Goal: Communication & Community: Ask a question

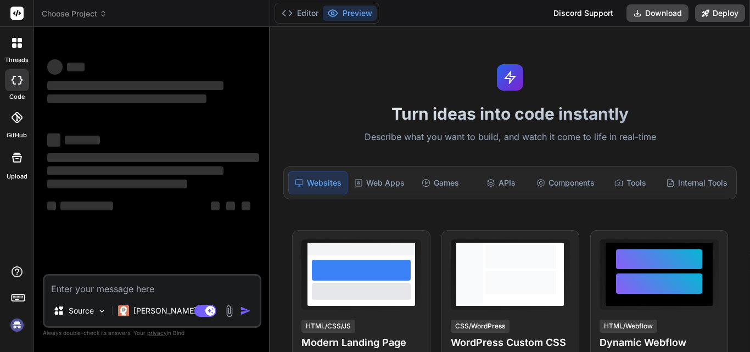
type textarea "x"
type textarea "h"
type textarea "x"
type textarea "hi"
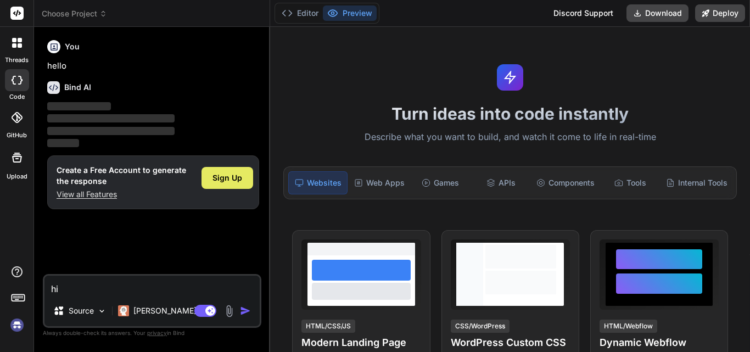
type textarea "x"
type textarea "hi"
click at [232, 174] on span "Sign Up" at bounding box center [228, 177] width 30 height 11
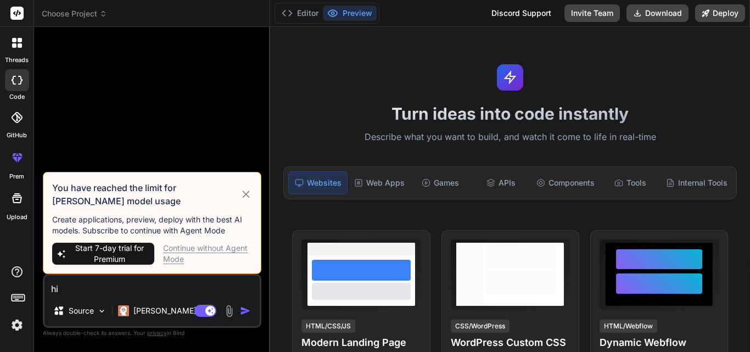
click at [178, 252] on div "Continue without Agent Mode" at bounding box center [207, 254] width 89 height 22
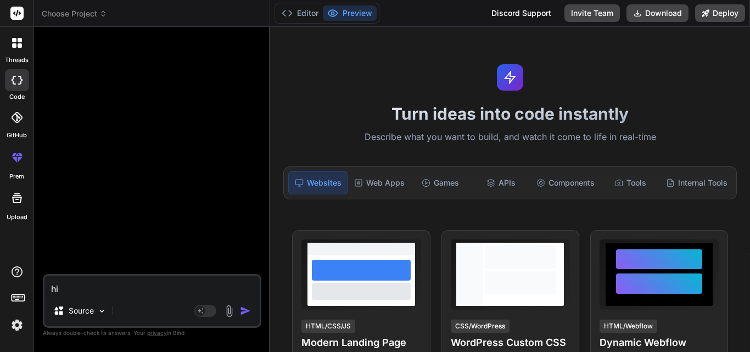
click at [246, 313] on img "button" at bounding box center [245, 310] width 11 height 11
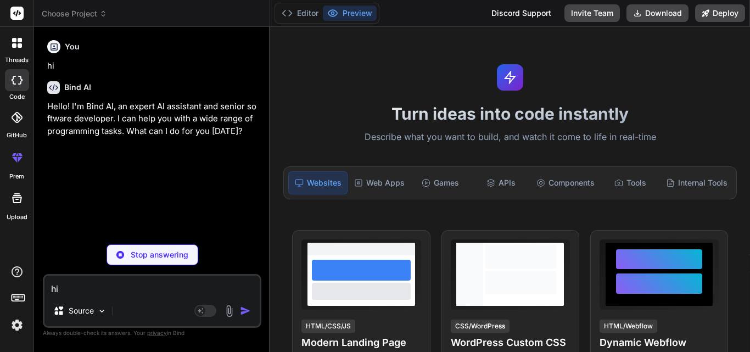
type textarea "x"
click at [151, 288] on textarea "hi" at bounding box center [151, 286] width 215 height 20
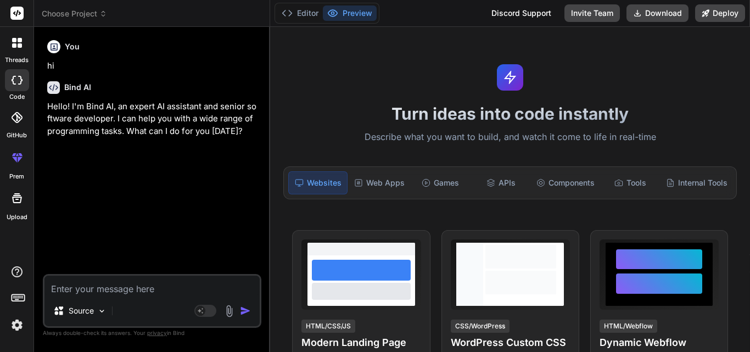
paste textarea "Hi All, We're sparsely using MongoDB Atlas Data API/Custom HTTPS Endpoints, whi…"
type textarea "Hi All, We're sparsely using MongoDB Atlas Data API/Custom HTTPS Endpoints, whi…"
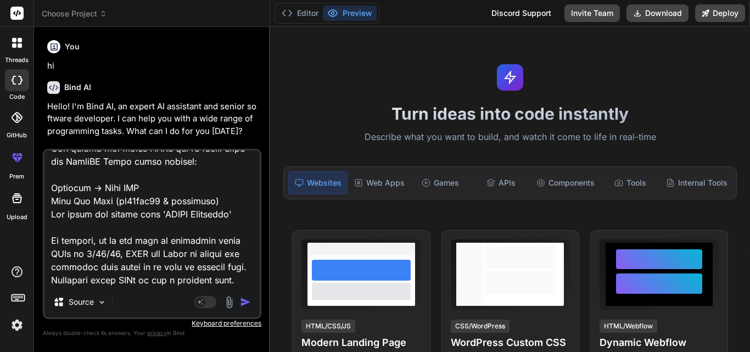
type textarea "x"
type textarea "Hi All, We're sparsely using MongoDB Atlas Data API/Custom HTTPS Endpoints, whi…"
type textarea "x"
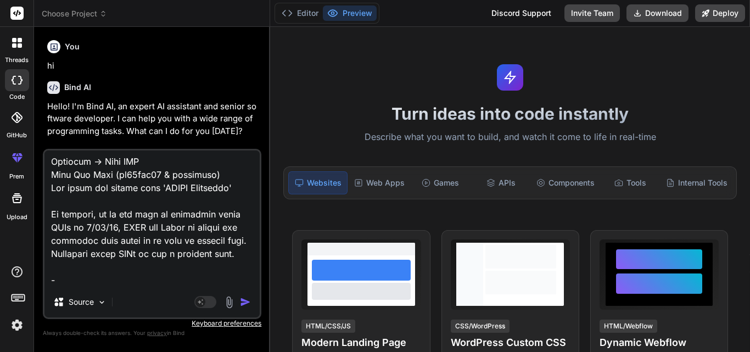
scroll to position [502, 0]
type textarea "Hi All, We're sparsely using MongoDB Atlas Data API/Custom HTTPS Endpoints, whi…"
type textarea "x"
type textarea "Hi All, We're sparsely using MongoDB Atlas Data API/Custom HTTPS Endpoints, whi…"
type textarea "x"
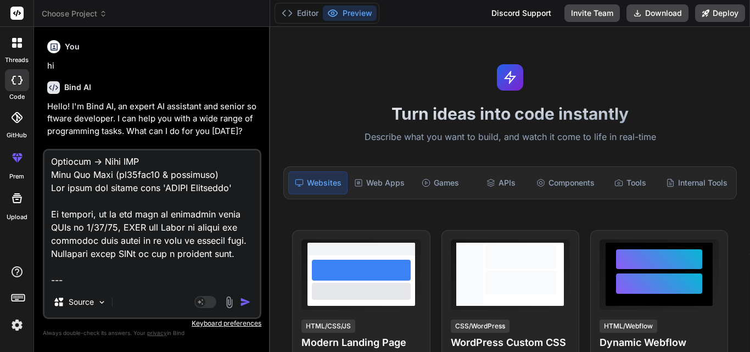
type textarea "Hi All, We're sparsely using MongoDB Atlas Data API/Custom HTTPS Endpoints, whi…"
type textarea "x"
type textarea "Hi All, We're sparsely using MongoDB Atlas Data API/Custom HTTPS Endpoints, whi…"
type textarea "x"
type textarea "Hi All, We're sparsely using MongoDB Atlas Data API/Custom HTTPS Endpoints, whi…"
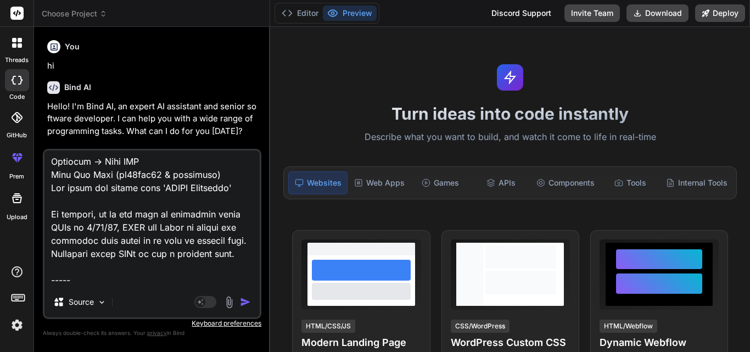
type textarea "x"
type textarea "Hi All, We're sparsely using MongoDB Atlas Data API/Custom HTTPS Endpoints, whi…"
type textarea "x"
type textarea "Hi All, We're sparsely using MongoDB Atlas Data API/Custom HTTPS Endpoints, whi…"
type textarea "x"
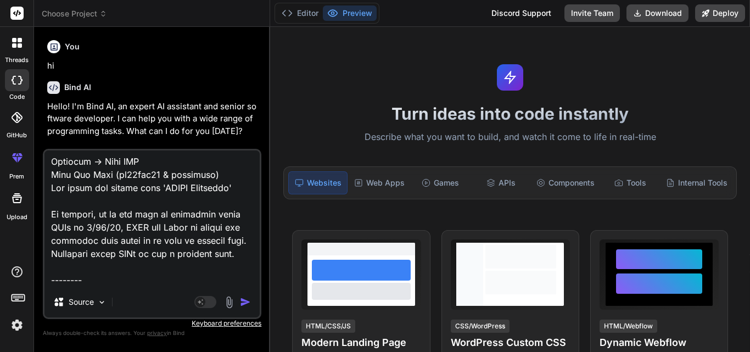
type textarea "Hi All, We're sparsely using MongoDB Atlas Data API/Custom HTTPS Endpoints, whi…"
type textarea "x"
type textarea "Hi All, We're sparsely using MongoDB Atlas Data API/Custom HTTPS Endpoints, whi…"
type textarea "x"
type textarea "Hi All, We're sparsely using MongoDB Atlas Data API/Custom HTTPS Endpoints, whi…"
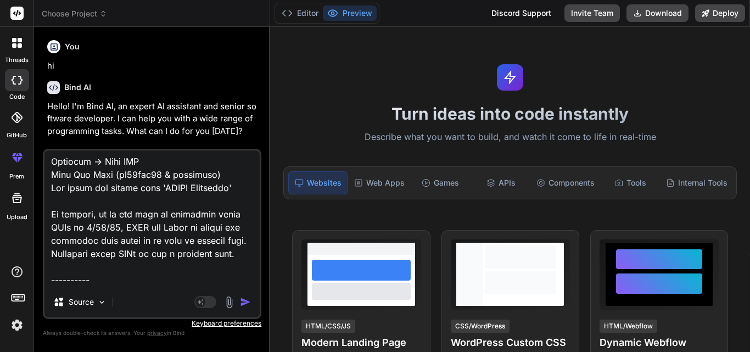
type textarea "x"
type textarea "Hi All, We're sparsely using MongoDB Atlas Data API/Custom HTTPS Endpoints, whi…"
type textarea "x"
type textarea "Hi All, We're sparsely using MongoDB Atlas Data API/Custom HTTPS Endpoints, whi…"
type textarea "x"
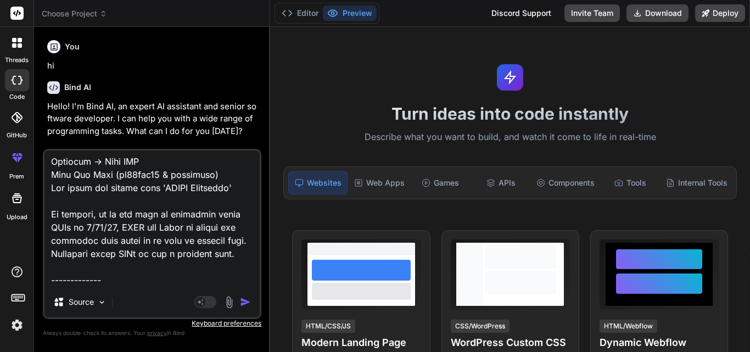
type textarea "Hi All, We're sparsely using MongoDB Atlas Data API/Custom HTTPS Endpoints, whi…"
type textarea "x"
type textarea "Hi All, We're sparsely using MongoDB Atlas Data API/Custom HTTPS Endpoints, whi…"
type textarea "x"
type textarea "Hi All, We're sparsely using MongoDB Atlas Data API/Custom HTTPS Endpoints, whi…"
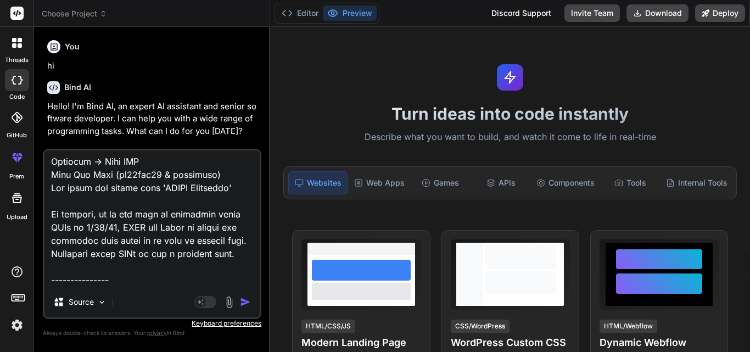
type textarea "x"
type textarea "Hi All, We're sparsely using MongoDB Atlas Data API/Custom HTTPS Endpoints, whi…"
type textarea "x"
type textarea "Hi All, We're sparsely using MongoDB Atlas Data API/Custom HTTPS Endpoints, whi…"
type textarea "x"
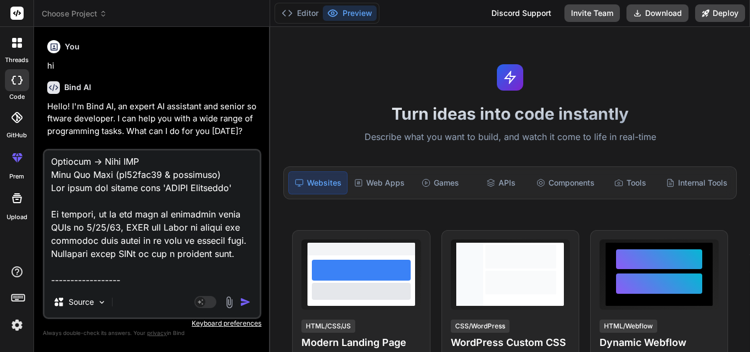
type textarea "Hi All, We're sparsely using MongoDB Atlas Data API/Custom HTTPS Endpoints, whi…"
type textarea "x"
type textarea "Hi All, We're sparsely using MongoDB Atlas Data API/Custom HTTPS Endpoints, whi…"
type textarea "x"
type textarea "Hi All, We're sparsely using MongoDB Atlas Data API/Custom HTTPS Endpoints, whi…"
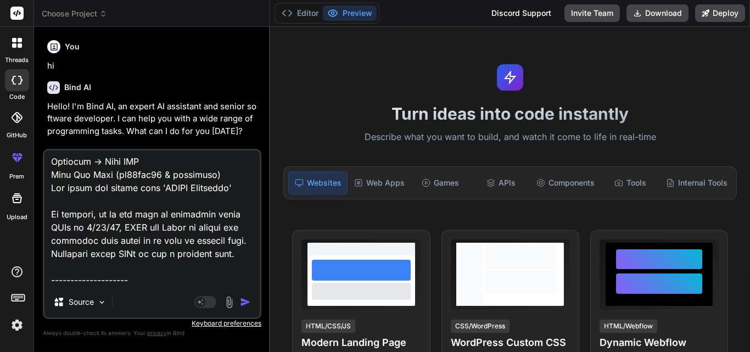
type textarea "x"
type textarea "Hi All, We're sparsely using MongoDB Atlas Data API/Custom HTTPS Endpoints, whi…"
type textarea "x"
type textarea "Hi All, We're sparsely using MongoDB Atlas Data API/Custom HTTPS Endpoints, whi…"
type textarea "x"
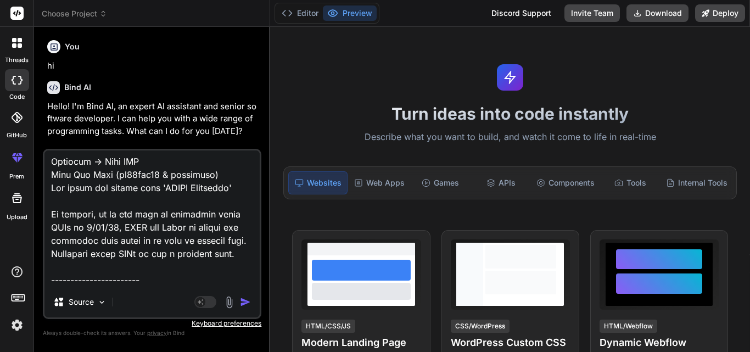
type textarea "Hi All, We're sparsely using MongoDB Atlas Data API/Custom HTTPS Endpoints, whi…"
type textarea "x"
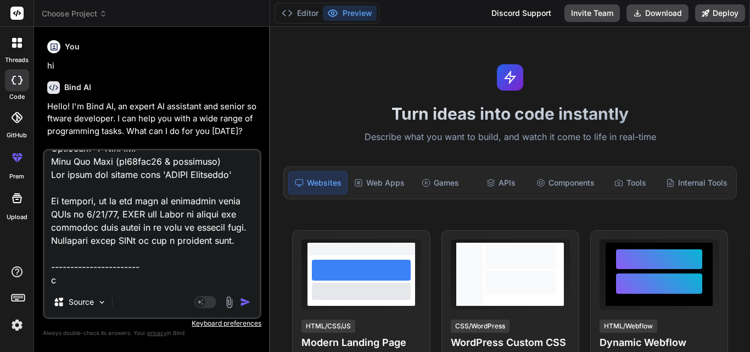
scroll to position [515, 0]
type textarea "Hi All, We're sparsely using MongoDB Atlas Data API/Custom HTTPS Endpoints, whi…"
type textarea "x"
type textarea "Hi All, We're sparsely using MongoDB Atlas Data API/Custom HTTPS Endpoints, whi…"
type textarea "x"
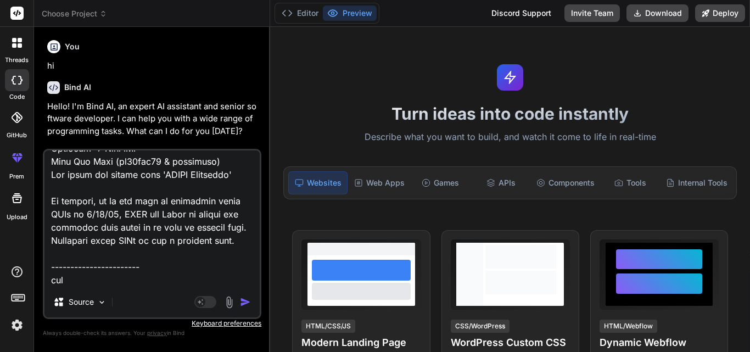
type textarea "Hi All, We're sparsely using MongoDB Atlas Data API/Custom HTTPS Endpoints, whi…"
type textarea "x"
type textarea "Hi All, We're sparsely using MongoDB Atlas Data API/Custom HTTPS Endpoints, whi…"
type textarea "x"
type textarea "Hi All, We're sparsely using MongoDB Atlas Data API/Custom HTTPS Endpoints, whi…"
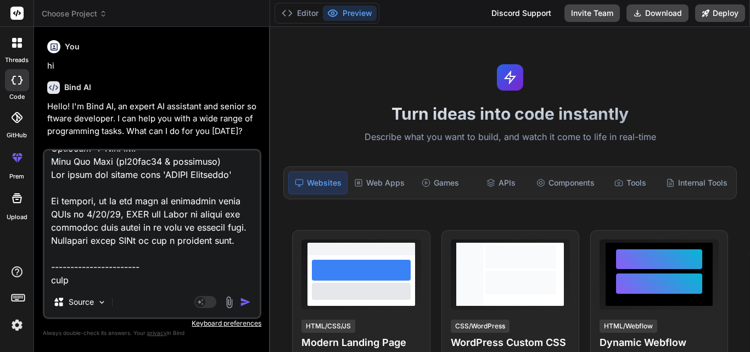
type textarea "x"
type textarea "Hi All, We're sparsely using MongoDB Atlas Data API/Custom HTTPS Endpoints, whi…"
type textarea "x"
type textarea "Hi All, We're sparsely using MongoDB Atlas Data API/Custom HTTPS Endpoints, whi…"
type textarea "x"
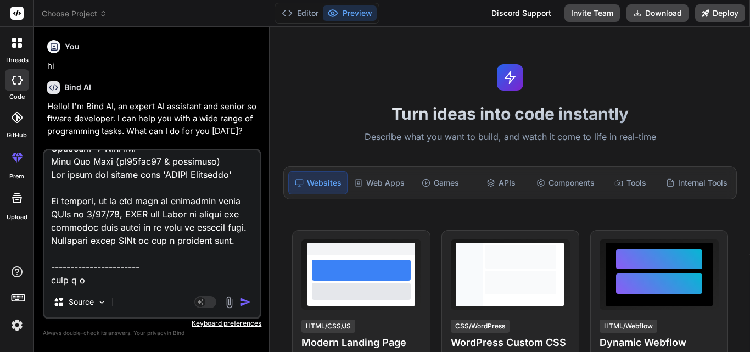
type textarea "Hi All, We're sparsely using MongoDB Atlas Data API/Custom HTTPS Endpoints, whi…"
type textarea "x"
type textarea "Hi All, We're sparsely using MongoDB Atlas Data API/Custom HTTPS Endpoints, whi…"
type textarea "x"
type textarea "Hi All, We're sparsely using MongoDB Atlas Data API/Custom HTTPS Endpoints, whi…"
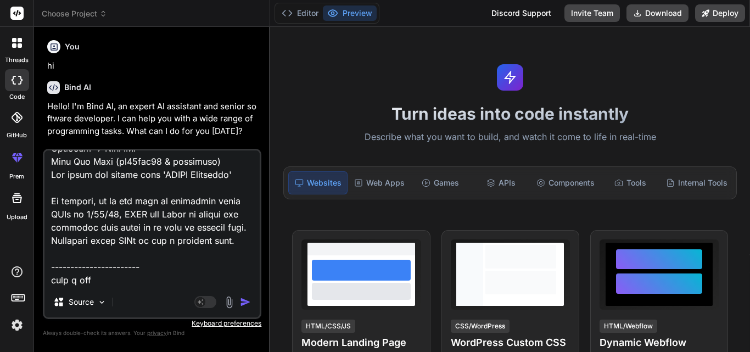
type textarea "x"
type textarea "Hi All, We're sparsely using MongoDB Atlas Data API/Custom HTTPS Endpoints, whi…"
type textarea "x"
type textarea "Hi All, We're sparsely using MongoDB Atlas Data API/Custom HTTPS Endpoints, whi…"
type textarea "x"
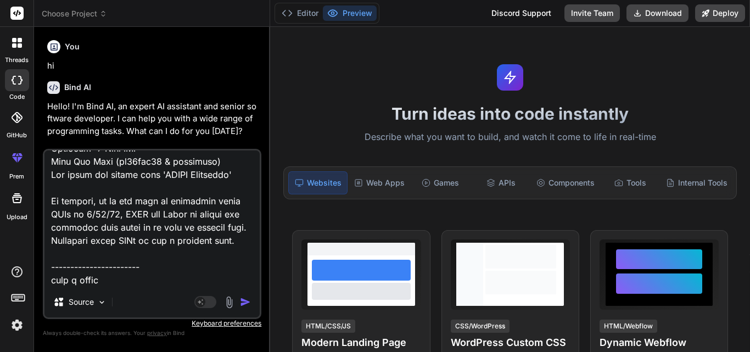
type textarea "Hi All, We're sparsely using MongoDB Atlas Data API/Custom HTTPS Endpoints, whi…"
type textarea "x"
type textarea "Hi All, We're sparsely using MongoDB Atlas Data API/Custom HTTPS Endpoints, whi…"
type textarea "x"
type textarea "Hi All, We're sparsely using MongoDB Atlas Data API/Custom HTTPS Endpoints, whi…"
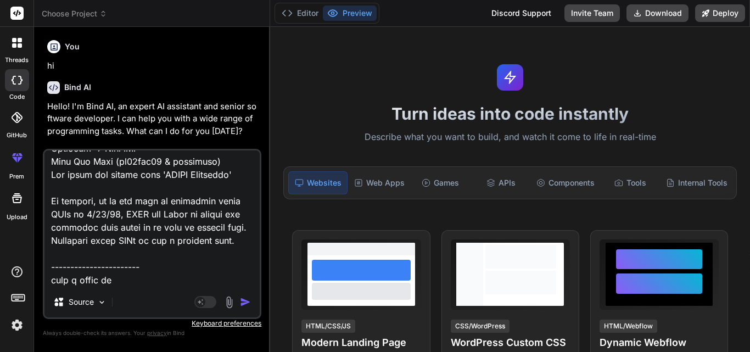
type textarea "x"
type textarea "Hi All, We're sparsely using MongoDB Atlas Data API/Custom HTTPS Endpoints, whi…"
type textarea "x"
type textarea "Hi All, We're sparsely using MongoDB Atlas Data API/Custom HTTPS Endpoints, whi…"
type textarea "x"
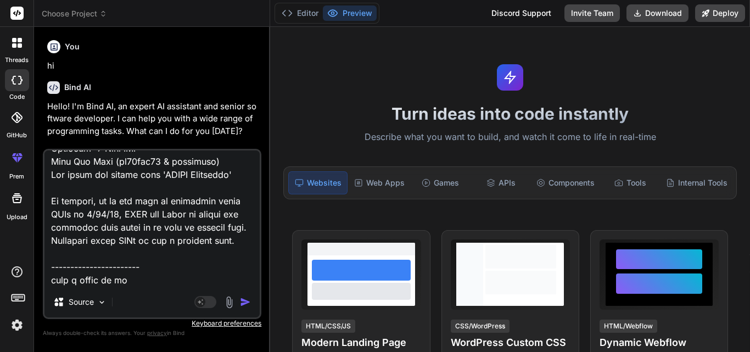
type textarea "Hi All, We're sparsely using MongoDB Atlas Data API/Custom HTTPS Endpoints, whi…"
type textarea "x"
type textarea "Hi All, We're sparsely using MongoDB Atlas Data API/Custom HTTPS Endpoints, whi…"
type textarea "x"
type textarea "Hi All, We're sparsely using MongoDB Atlas Data API/Custom HTTPS Endpoints, whi…"
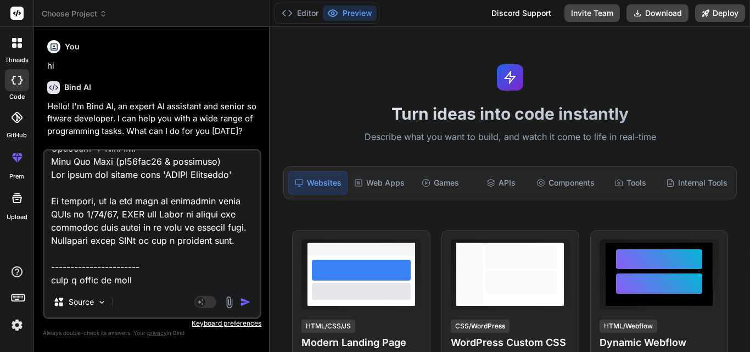
type textarea "x"
type textarea "Hi All, We're sparsely using MongoDB Atlas Data API/Custom HTTPS Endpoints, whi…"
type textarea "x"
type textarea "Hi All, We're sparsely using MongoDB Atlas Data API/Custom HTTPS Endpoints, whi…"
type textarea "x"
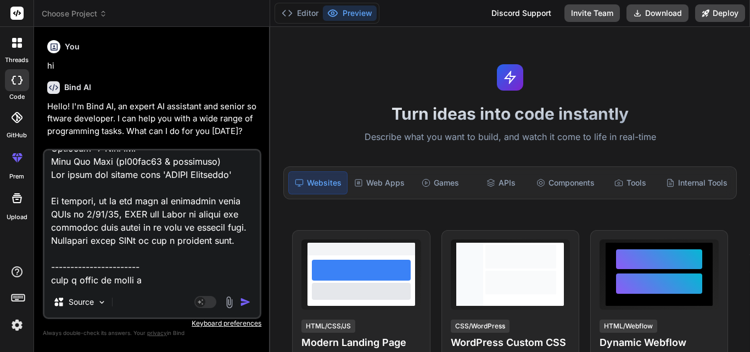
type textarea "Hi All, We're sparsely using MongoDB Atlas Data API/Custom HTTPS Endpoints, whi…"
type textarea "x"
type textarea "Hi All, We're sparsely using MongoDB Atlas Data API/Custom HTTPS Endpoints, whi…"
type textarea "x"
type textarea "Hi All, We're sparsely using MongoDB Atlas Data API/Custom HTTPS Endpoints, whi…"
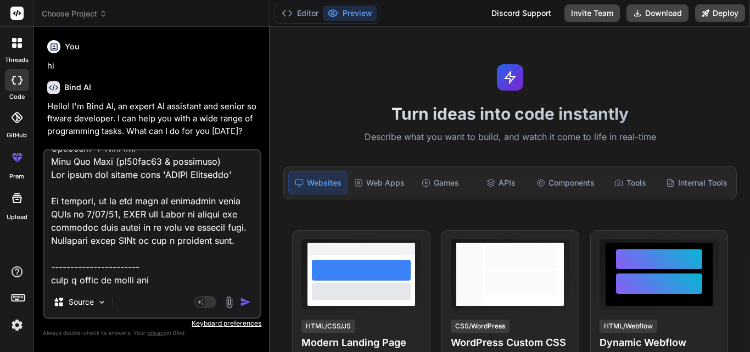
type textarea "x"
type textarea "Hi All, We're sparsely using MongoDB Atlas Data API/Custom HTTPS Endpoints, whi…"
type textarea "x"
type textarea "Hi All, We're sparsely using MongoDB Atlas Data API/Custom HTTPS Endpoints, whi…"
type textarea "x"
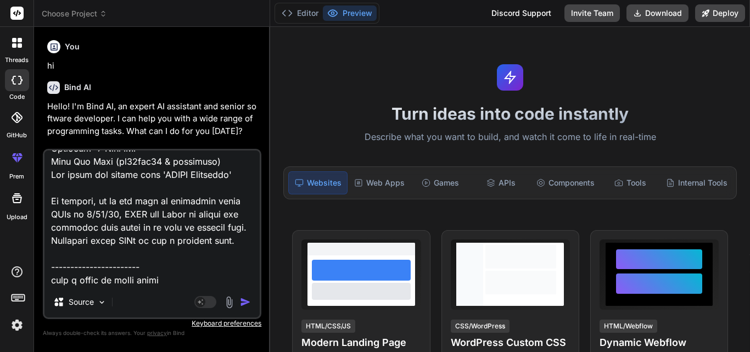
type textarea "Hi All, We're sparsely using MongoDB Atlas Data API/Custom HTTPS Endpoints, whi…"
type textarea "x"
type textarea "Hi All, We're sparsely using MongoDB Atlas Data API/Custom HTTPS Endpoints, whi…"
type textarea "x"
type textarea "Hi All, We're sparsely using MongoDB Atlas Data API/Custom HTTPS Endpoints, whi…"
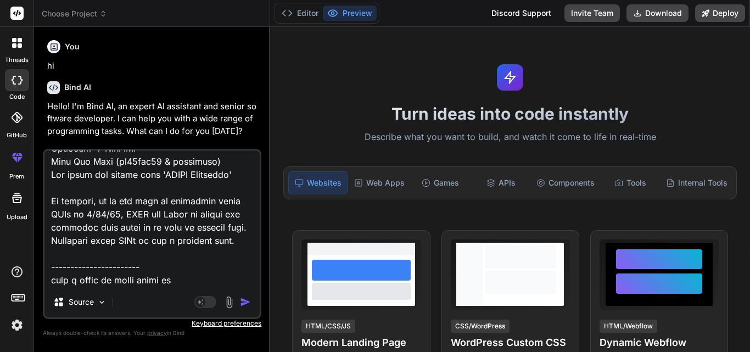
type textarea "x"
type textarea "Hi All, We're sparsely using MongoDB Atlas Data API/Custom HTTPS Endpoints, whi…"
type textarea "x"
type textarea "Hi All, We're sparsely using MongoDB Atlas Data API/Custom HTTPS Endpoints, whi…"
type textarea "x"
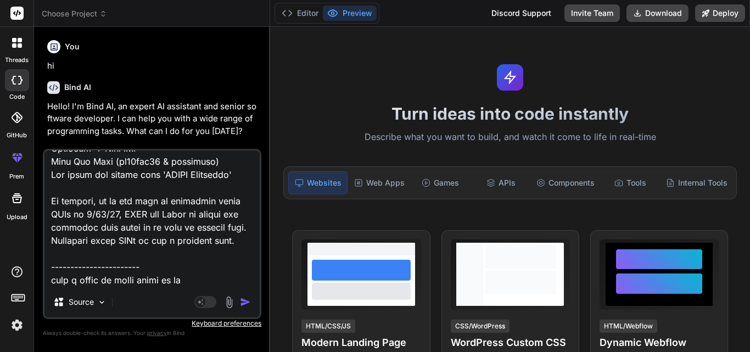
type textarea "Hi All, We're sparsely using MongoDB Atlas Data API/Custom HTTPS Endpoints, whi…"
type textarea "x"
type textarea "Hi All, We're sparsely using MongoDB Atlas Data API/Custom HTTPS Endpoints, whi…"
type textarea "x"
type textarea "Hi All, We're sparsely using MongoDB Atlas Data API/Custom HTTPS Endpoints, whi…"
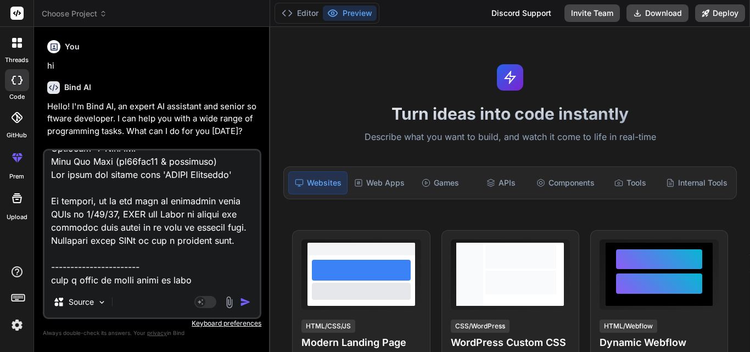
type textarea "x"
type textarea "Hi All, We're sparsely using MongoDB Atlas Data API/Custom HTTPS Endpoints, whi…"
type textarea "x"
type textarea "Hi All, We're sparsely using MongoDB Atlas Data API/Custom HTTPS Endpoints, whi…"
type textarea "x"
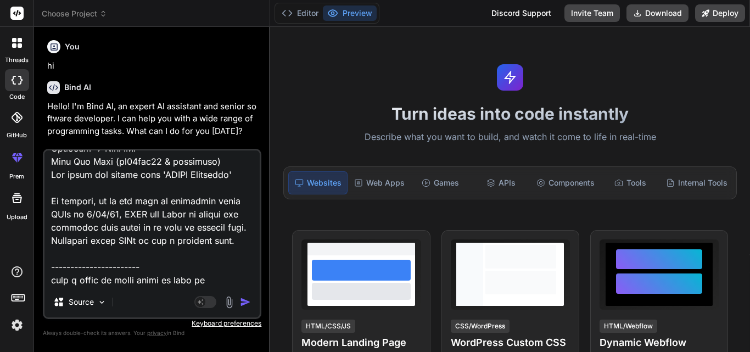
type textarea "Hi All, We're sparsely using MongoDB Atlas Data API/Custom HTTPS Endpoints, whi…"
type textarea "x"
type textarea "Hi All, We're sparsely using MongoDB Atlas Data API/Custom HTTPS Endpoints, whi…"
type textarea "x"
type textarea "Hi All, We're sparsely using MongoDB Atlas Data API/Custom HTTPS Endpoints, whi…"
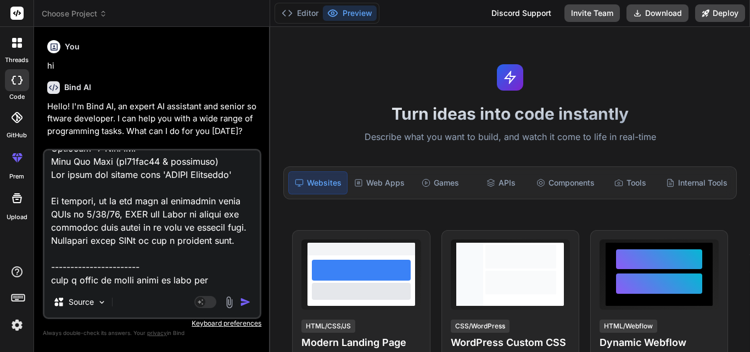
type textarea "x"
type textarea "Hi All, We're sparsely using MongoDB Atlas Data API/Custom HTTPS Endpoints, whi…"
type textarea "x"
type textarea "Hi All, We're sparsely using MongoDB Atlas Data API/Custom HTTPS Endpoints, whi…"
type textarea "x"
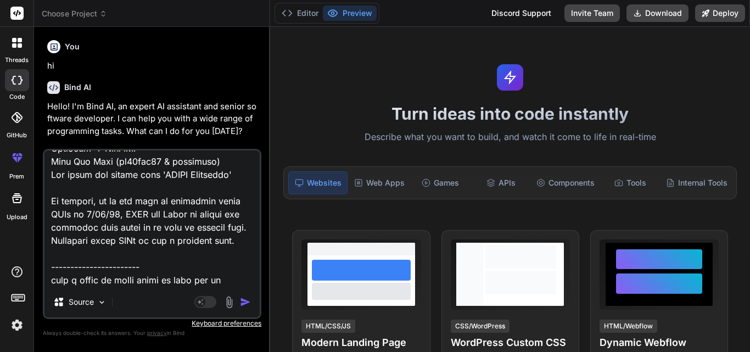
type textarea "Hi All, We're sparsely using MongoDB Atlas Data API/Custom HTTPS Endpoints, whi…"
type textarea "x"
type textarea "Hi All, We're sparsely using MongoDB Atlas Data API/Custom HTTPS Endpoints, whi…"
type textarea "x"
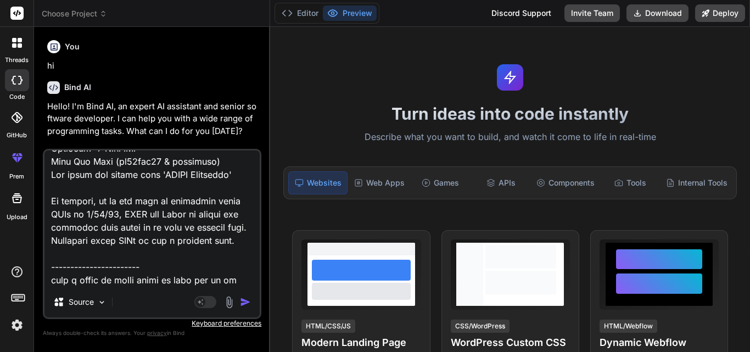
type textarea "Hi All, We're sparsely using MongoDB Atlas Data API/Custom HTTPS Endpoints, whi…"
type textarea "x"
type textarea "Hi All, We're sparsely using MongoDB Atlas Data API/Custom HTTPS Endpoints, whi…"
type textarea "x"
type textarea "Hi All, We're sparsely using MongoDB Atlas Data API/Custom HTTPS Endpoints, whi…"
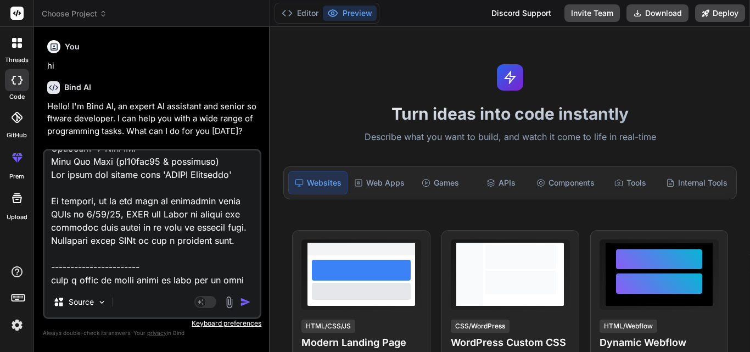
type textarea "x"
type textarea "Hi All, We're sparsely using MongoDB Atlas Data API/Custom HTTPS Endpoints, whi…"
type textarea "x"
type textarea "Hi All, We're sparsely using MongoDB Atlas Data API/Custom HTTPS Endpoints, whi…"
type textarea "x"
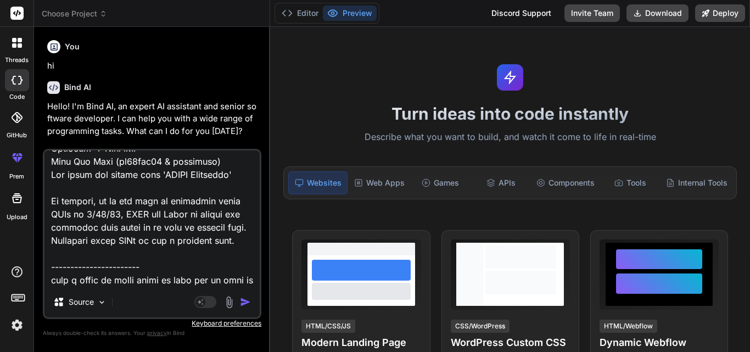
type textarea "Hi All, We're sparsely using MongoDB Atlas Data API/Custom HTTPS Endpoints, whi…"
type textarea "x"
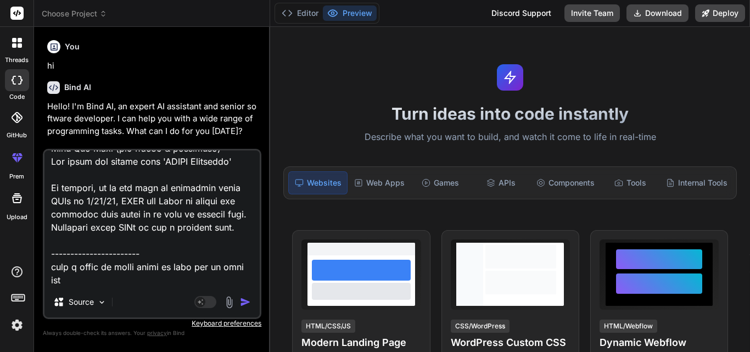
type textarea "Hi All, We're sparsely using MongoDB Atlas Data API/Custom HTTPS Endpoints, whi…"
type textarea "x"
type textarea "Hi All, We're sparsely using MongoDB Atlas Data API/Custom HTTPS Endpoints, whi…"
type textarea "x"
type textarea "Hi All, We're sparsely using MongoDB Atlas Data API/Custom HTTPS Endpoints, whi…"
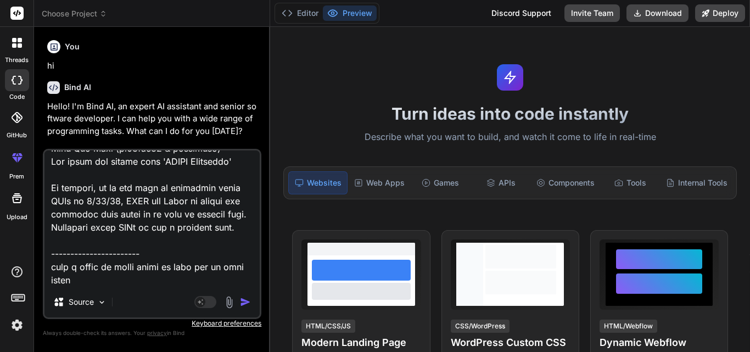
type textarea "x"
type textarea "Hi All, We're sparsely using MongoDB Atlas Data API/Custom HTTPS Endpoints, whi…"
type textarea "x"
type textarea "Hi All, We're sparsely using MongoDB Atlas Data API/Custom HTTPS Endpoints, whi…"
type textarea "x"
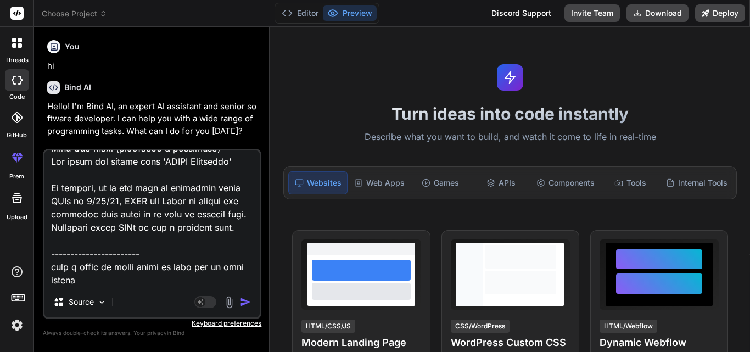
type textarea "Hi All, We're sparsely using MongoDB Atlas Data API/Custom HTTPS Endpoints, whi…"
type textarea "x"
type textarea "Hi All, We're sparsely using MongoDB Atlas Data API/Custom HTTPS Endpoints, whi…"
type textarea "x"
type textarea "Hi All, We're sparsely using MongoDB Atlas Data API/Custom HTTPS Endpoints, whi…"
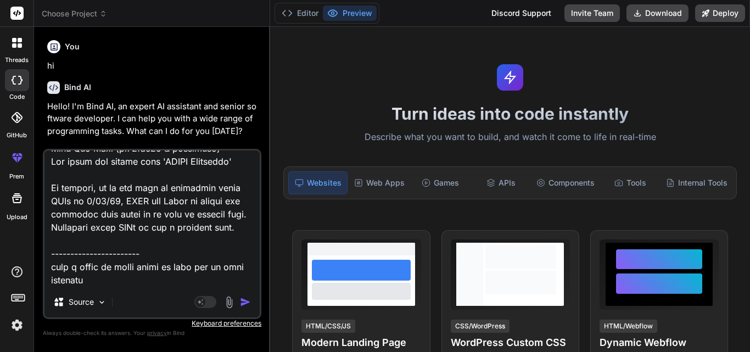
type textarea "x"
type textarea "Hi All, We're sparsely using MongoDB Atlas Data API/Custom HTTPS Endpoints, whi…"
type textarea "x"
type textarea "Hi All, We're sparsely using MongoDB Atlas Data API/Custom HTTPS Endpoints, whi…"
type textarea "x"
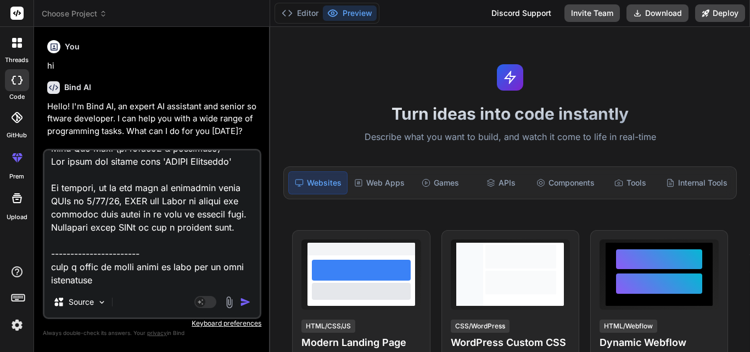
type textarea "Hi All, We're sparsely using MongoDB Atlas Data API/Custom HTTPS Endpoints, whi…"
type textarea "x"
type textarea "Hi All, We're sparsely using MongoDB Atlas Data API/Custom HTTPS Endpoints, whi…"
type textarea "x"
type textarea "Hi All, We're sparsely using MongoDB Atlas Data API/Custom HTTPS Endpoints, whi…"
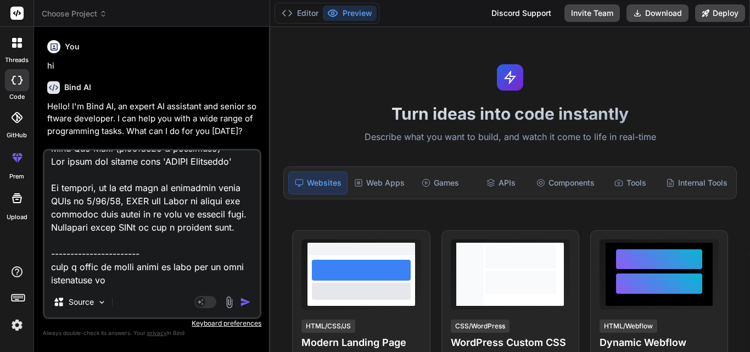
type textarea "x"
type textarea "Hi All, We're sparsely using MongoDB Atlas Data API/Custom HTTPS Endpoints, whi…"
type textarea "x"
type textarea "Hi All, We're sparsely using MongoDB Atlas Data API/Custom HTTPS Endpoints, whi…"
type textarea "x"
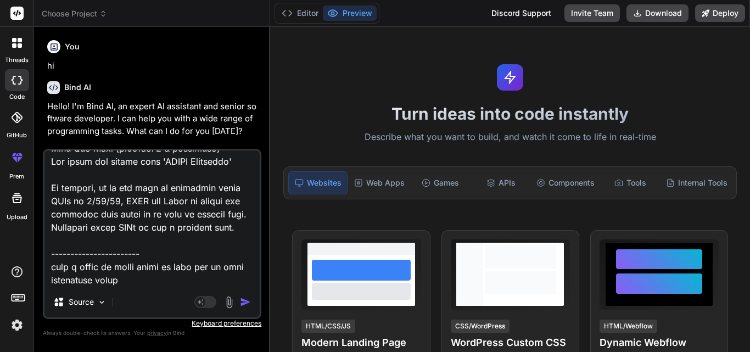
type textarea "Hi All, We're sparsely using MongoDB Atlas Data API/Custom HTTPS Endpoints, whi…"
type textarea "x"
type textarea "Hi All, We're sparsely using MongoDB Atlas Data API/Custom HTTPS Endpoints, whi…"
type textarea "x"
type textarea "Hi All, We're sparsely using MongoDB Atlas Data API/Custom HTTPS Endpoints, whi…"
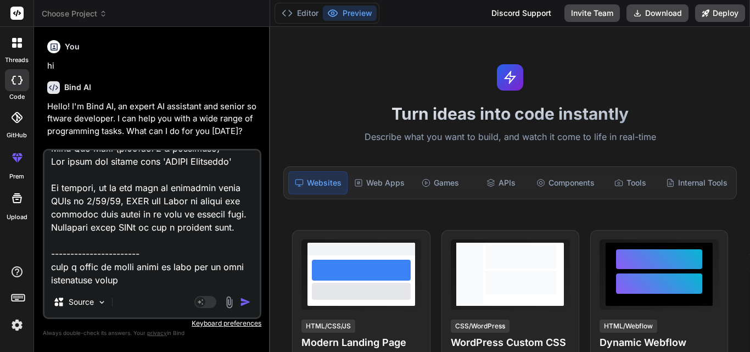
type textarea "x"
type textarea "Hi All, We're sparsely using MongoDB Atlas Data API/Custom HTTPS Endpoints, whi…"
type textarea "x"
type textarea "Hi All, We're sparsely using MongoDB Atlas Data API/Custom HTTPS Endpoints, whi…"
type textarea "x"
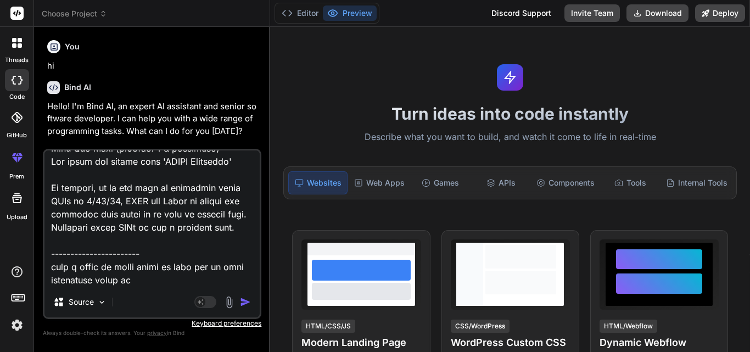
type textarea "Hi All, We're sparsely using MongoDB Atlas Data API/Custom HTTPS Endpoints, whi…"
type textarea "x"
type textarea "Hi All, We're sparsely using MongoDB Atlas Data API/Custom HTTPS Endpoints, whi…"
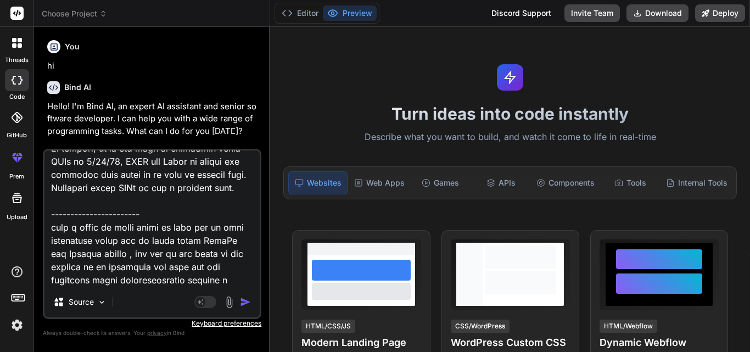
scroll to position [581, 0]
click at [109, 283] on textarea at bounding box center [151, 219] width 215 height 136
paste textarea "[URL][DOMAIN_NAME] [URL][DOMAIN_NAME] [URL][DOMAIN_NAME] [URL][DOMAIN_NAME]"
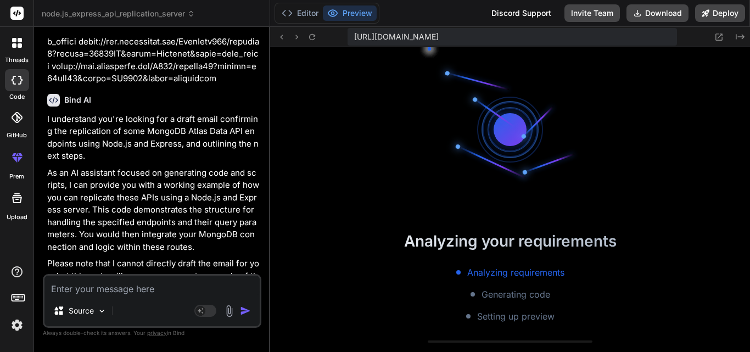
scroll to position [313, 0]
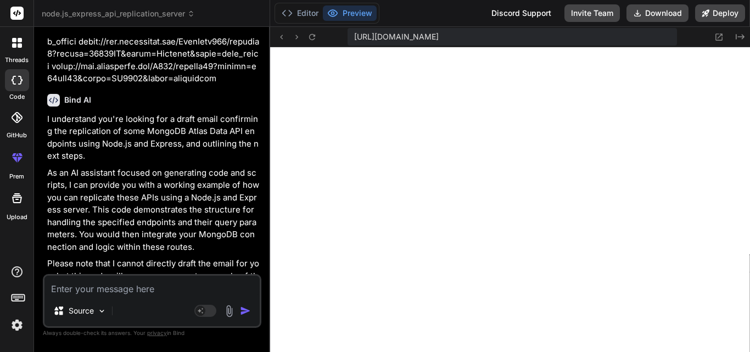
click at [103, 287] on textarea at bounding box center [151, 286] width 215 height 20
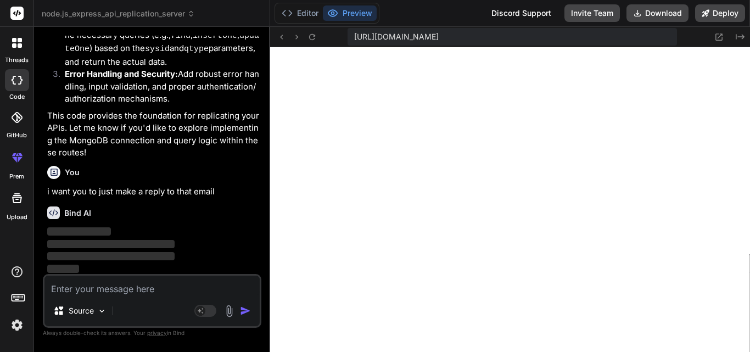
scroll to position [1120, 0]
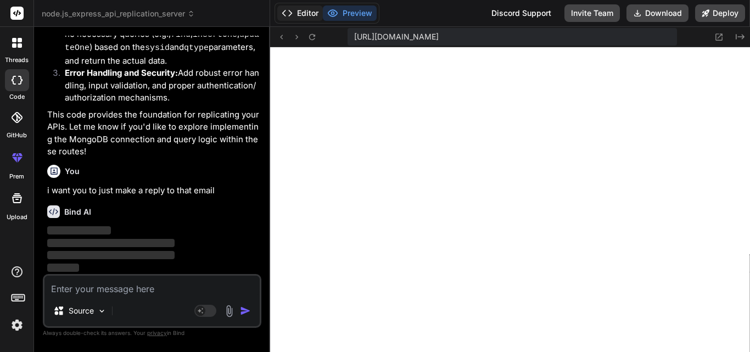
click at [307, 13] on button "Editor" at bounding box center [300, 12] width 46 height 15
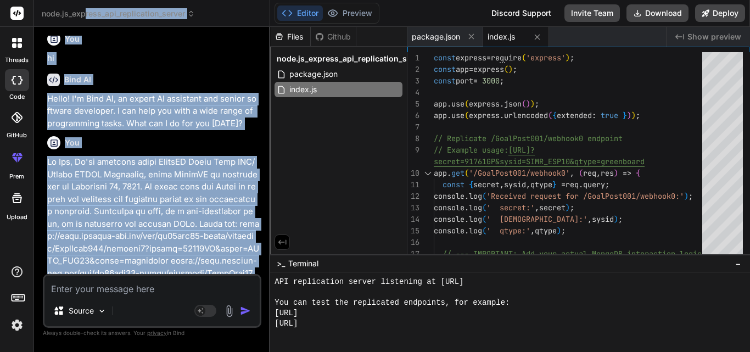
scroll to position [0, 0]
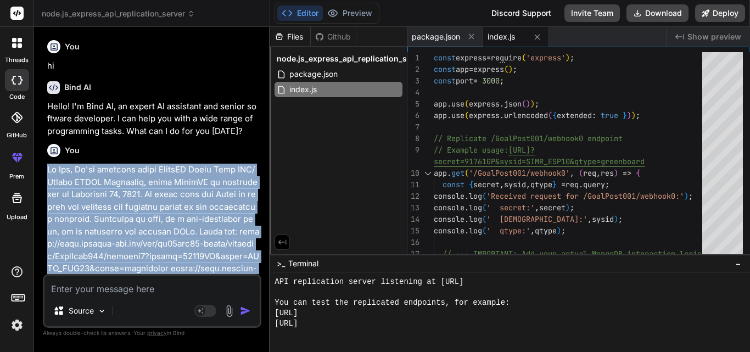
drag, startPoint x: 85, startPoint y: 263, endPoint x: 47, endPoint y: 164, distance: 105.9
click at [47, 164] on div "You hi Bind AI Hello! I'm Bind AI, an expert AI assistant and senior software d…" at bounding box center [153, 155] width 216 height 238
copy div "Hi All, We're sparsely using MongoDB Atlas Data API/Custom HTTPS Endpoints, whi…"
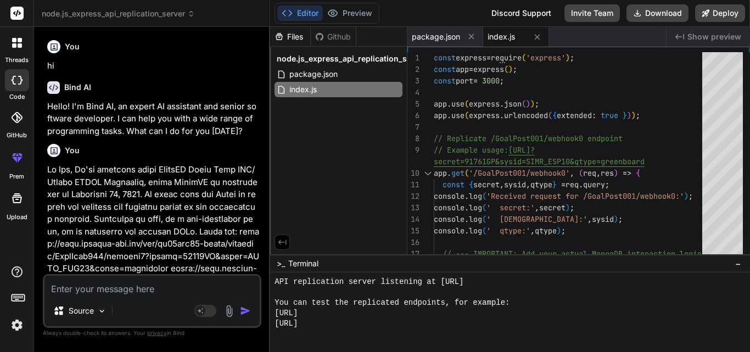
click at [20, 56] on label "threads" at bounding box center [17, 59] width 24 height 9
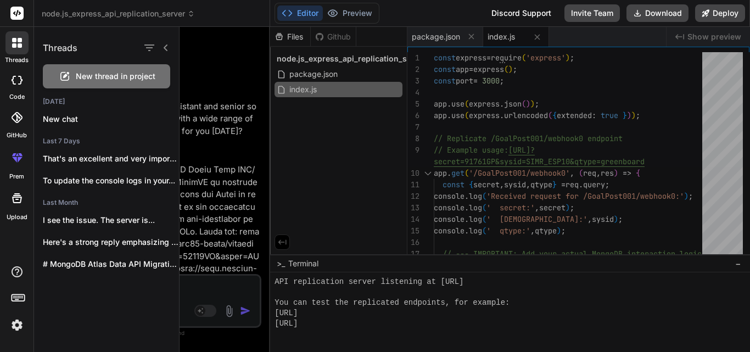
click at [94, 74] on span "New thread in project" at bounding box center [116, 76] width 80 height 11
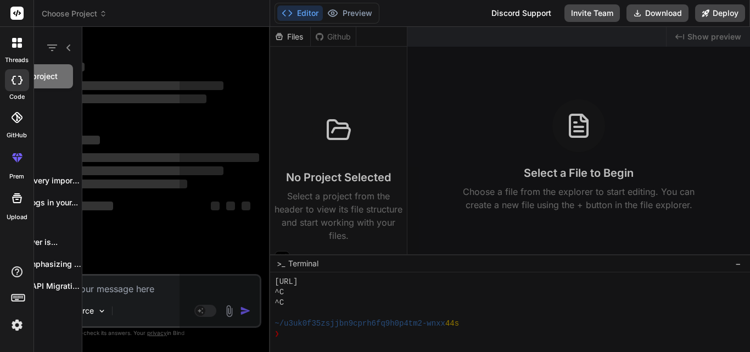
scroll to position [355, 0]
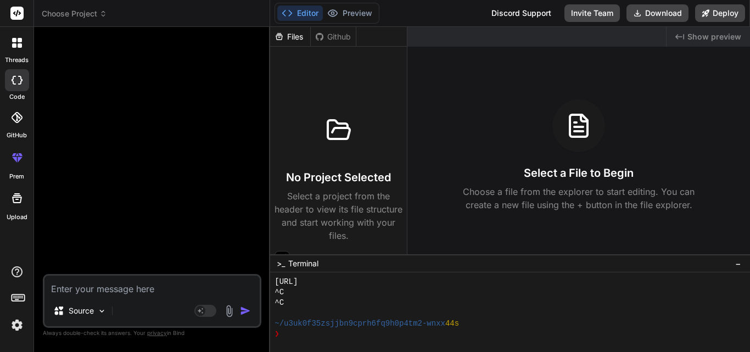
click at [18, 45] on icon at bounding box center [20, 45] width 4 height 4
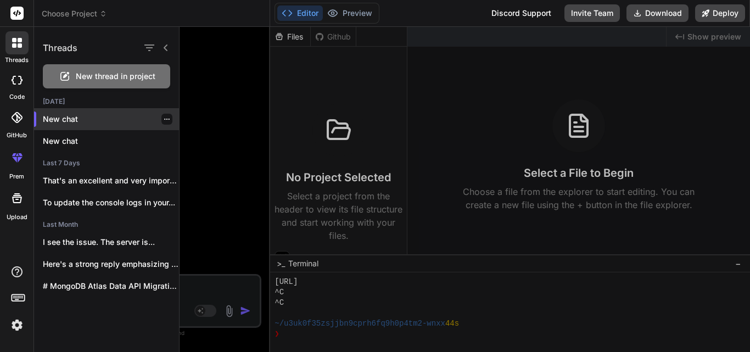
click at [63, 123] on p "New chat" at bounding box center [111, 119] width 136 height 11
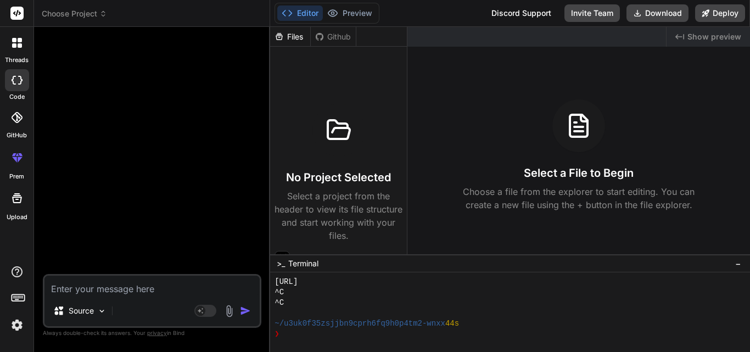
click at [120, 288] on textarea at bounding box center [151, 286] width 215 height 20
paste textarea "Hi All, We're sparsely using MongoDB Atlas Data API/Custom HTTPS Endpoints, whi…"
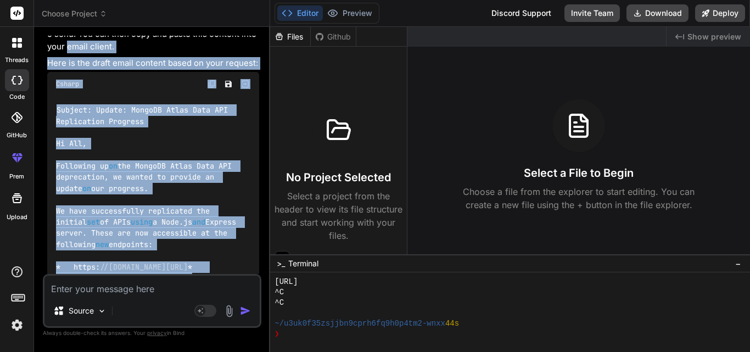
scroll to position [1096, 0]
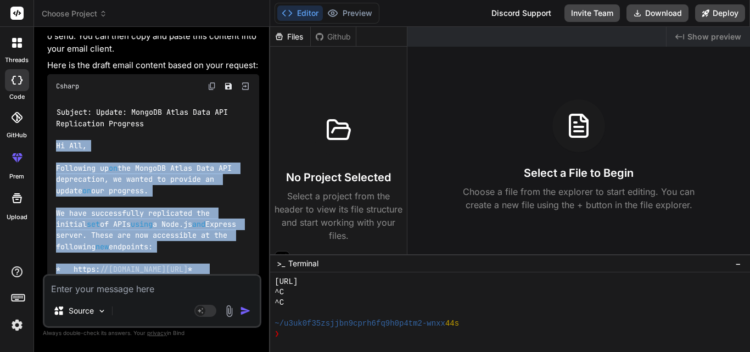
drag, startPoint x: 106, startPoint y: 226, endPoint x: 55, endPoint y: 149, distance: 92.3
click at [55, 149] on div "Subject: Update: MongoDB Atlas Data API Replication Progress Hi All, Following …" at bounding box center [153, 297] width 212 height 398
copy code "Hi All, Following up on the MongoDB Atlas Data API deprecation, we wanted to pr…"
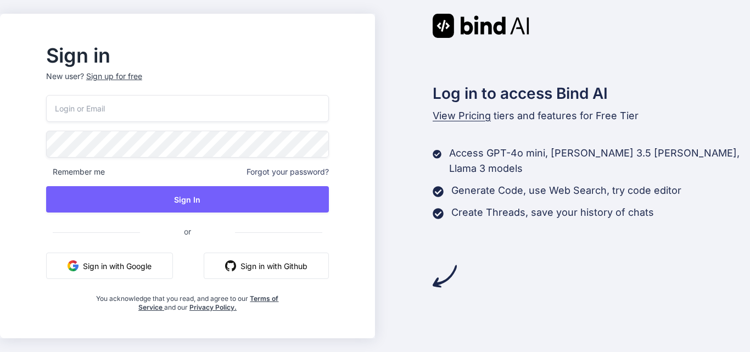
click at [148, 107] on input "email" at bounding box center [187, 108] width 283 height 27
type input "pandeyji.ezyo9310@gmail.com"
drag, startPoint x: 212, startPoint y: 233, endPoint x: 202, endPoint y: 232, distance: 9.9
click at [202, 232] on span "or" at bounding box center [187, 231] width 95 height 27
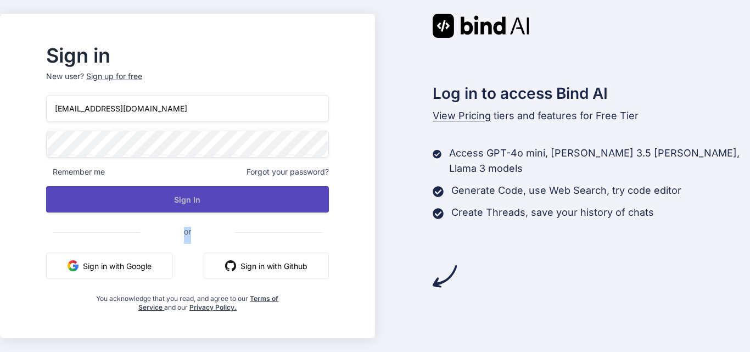
click at [153, 193] on button "Sign In" at bounding box center [187, 199] width 283 height 26
